Goal: Entertainment & Leisure: Consume media (video, audio)

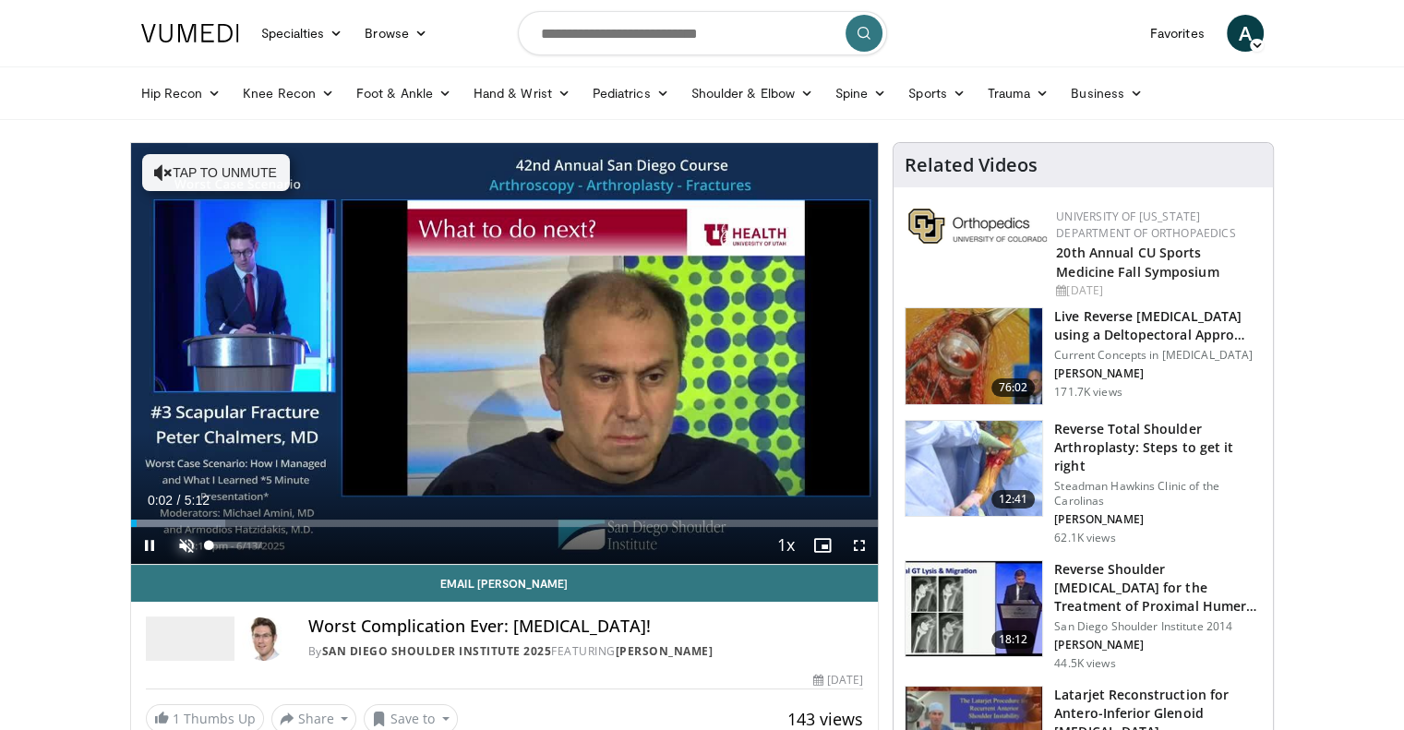
click at [185, 536] on span "Video Player" at bounding box center [186, 545] width 37 height 37
click at [863, 544] on span "Video Player" at bounding box center [859, 545] width 37 height 37
